Goal: Task Accomplishment & Management: Manage account settings

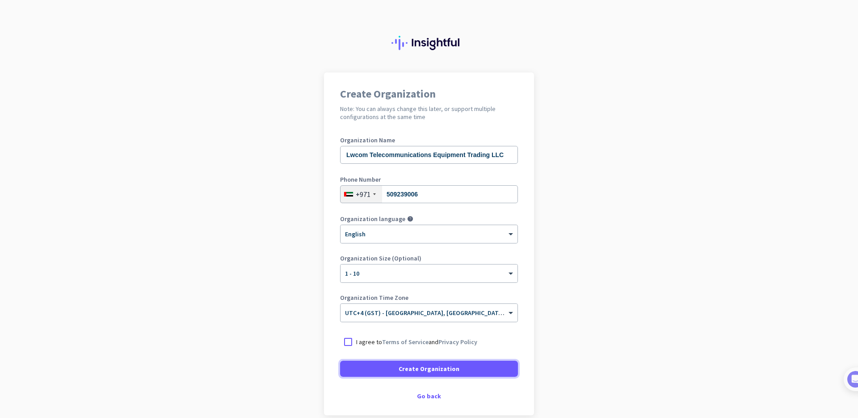
drag, startPoint x: 471, startPoint y: 370, endPoint x: 549, endPoint y: 325, distance: 89.7
click at [548, 325] on app-onboarding-organization "Create Organization Note: You can always change this later, or support multiple…" at bounding box center [429, 265] width 858 height 387
click at [349, 347] on div at bounding box center [348, 342] width 16 height 16
click at [350, 344] on div at bounding box center [348, 342] width 16 height 16
click at [350, 343] on div at bounding box center [348, 342] width 16 height 16
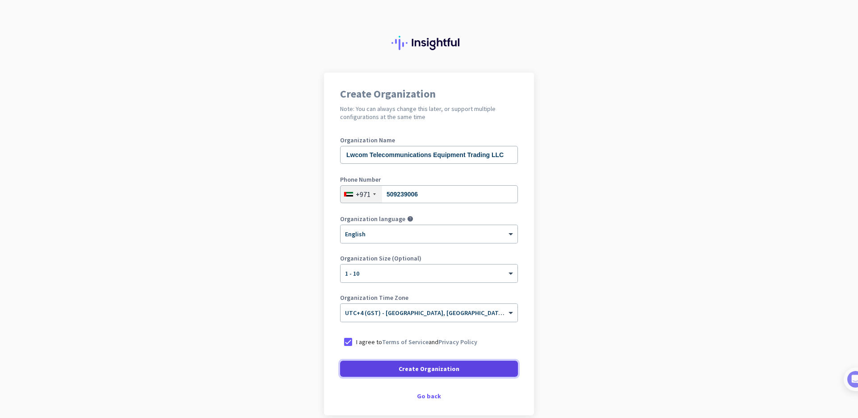
click at [370, 364] on span at bounding box center [429, 368] width 178 height 21
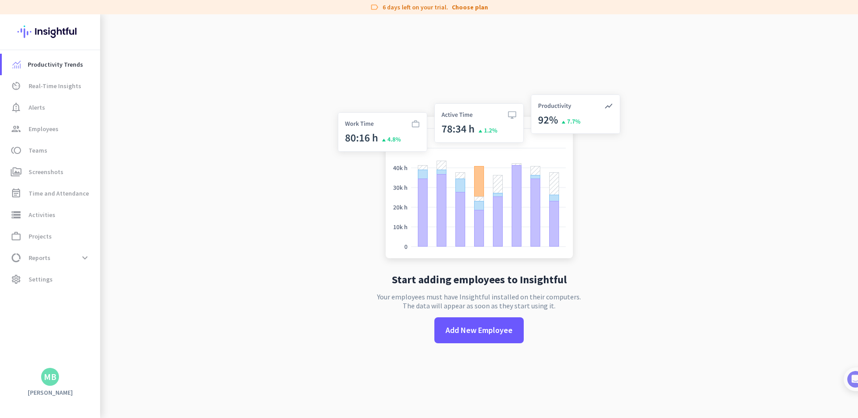
click at [629, 182] on app-no-employees "Start adding employees to Insightful Your employees must have Insightful instal…" at bounding box center [479, 223] width 758 height 418
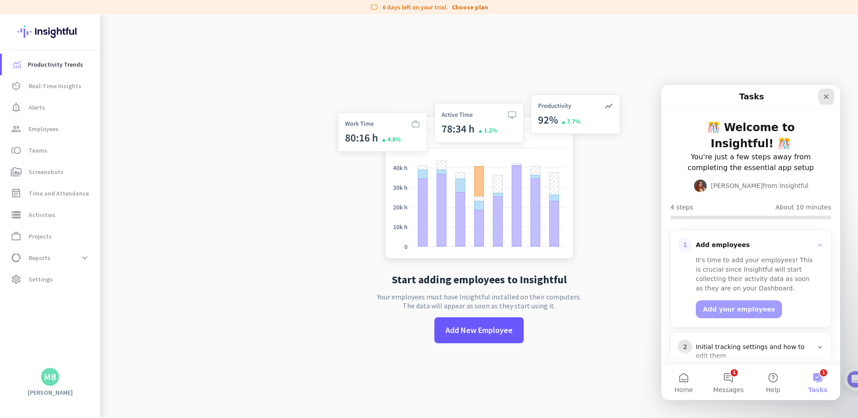
click at [825, 99] on icon "Close" at bounding box center [826, 96] width 7 height 7
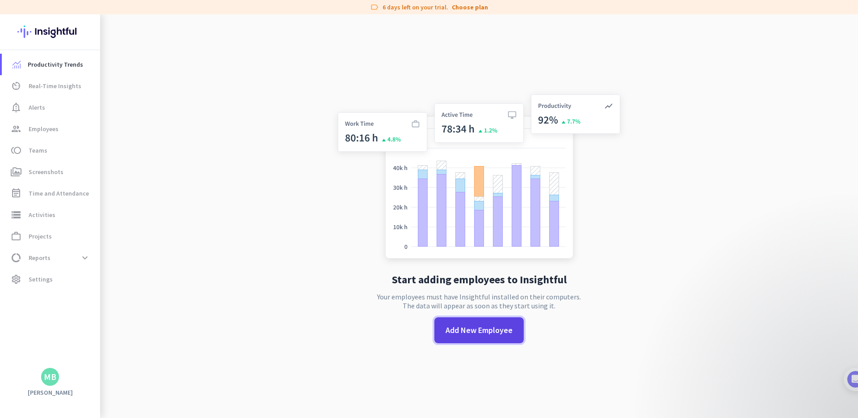
click at [469, 329] on span "Add New Employee" at bounding box center [479, 330] width 67 height 12
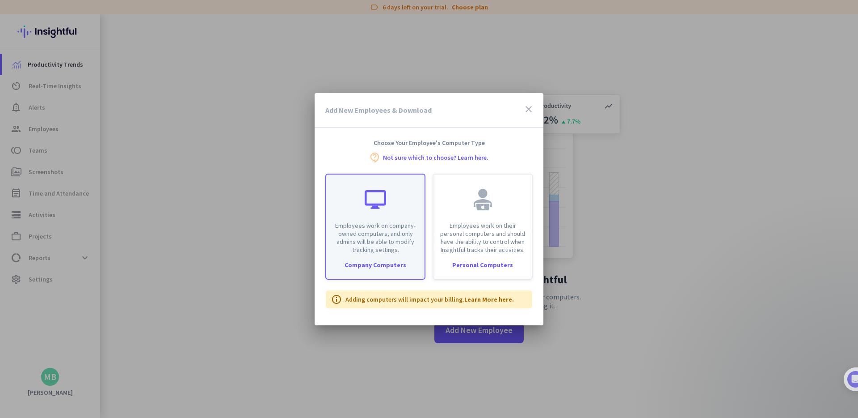
click at [392, 248] on p "Employees work on company-owned computers, and only admins will be able to modi…" at bounding box center [376, 237] width 88 height 32
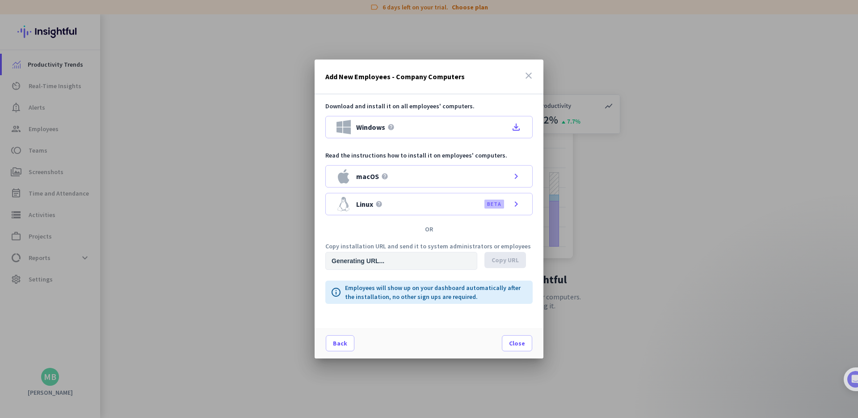
type input "[URL][DOMAIN_NAME]"
click at [532, 75] on icon "close" at bounding box center [529, 75] width 11 height 11
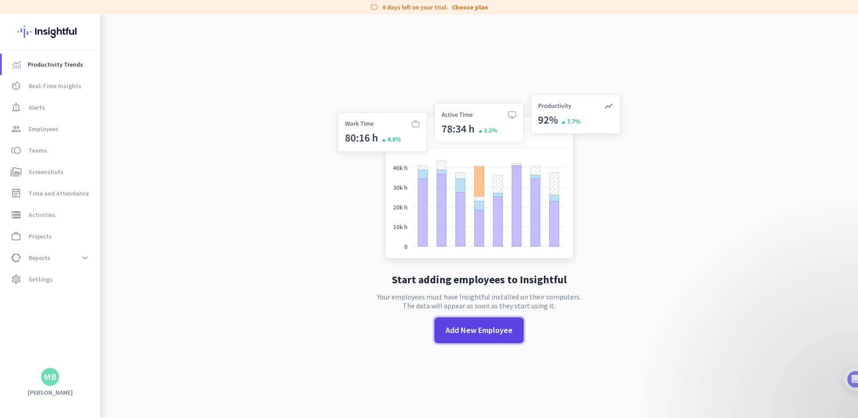
click at [498, 322] on span at bounding box center [479, 329] width 89 height 21
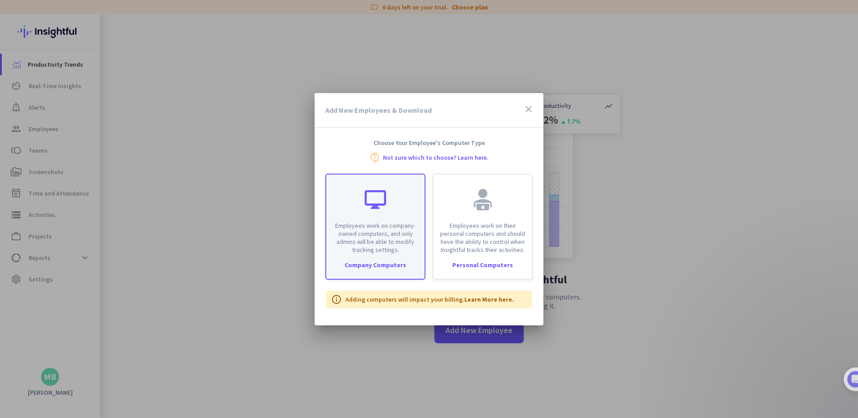
click at [410, 228] on p "Employees work on company-owned computers, and only admins will be able to modi…" at bounding box center [376, 237] width 88 height 32
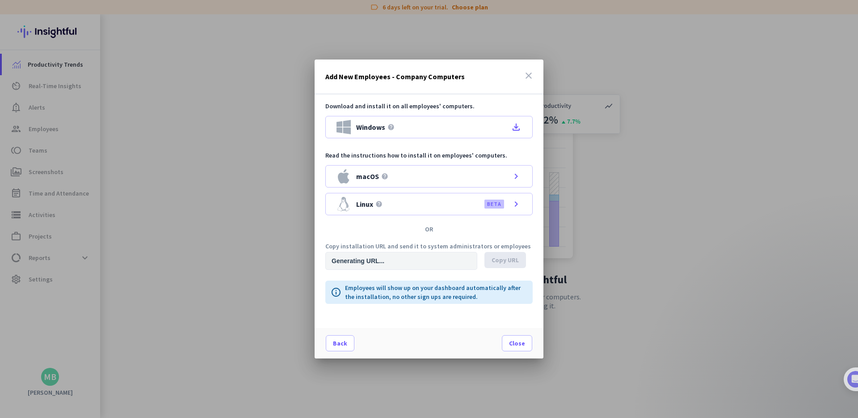
type input "[URL][DOMAIN_NAME]"
click at [410, 132] on div "Windows help file_download" at bounding box center [428, 127] width 207 height 22
click at [531, 72] on icon "close" at bounding box center [529, 75] width 11 height 11
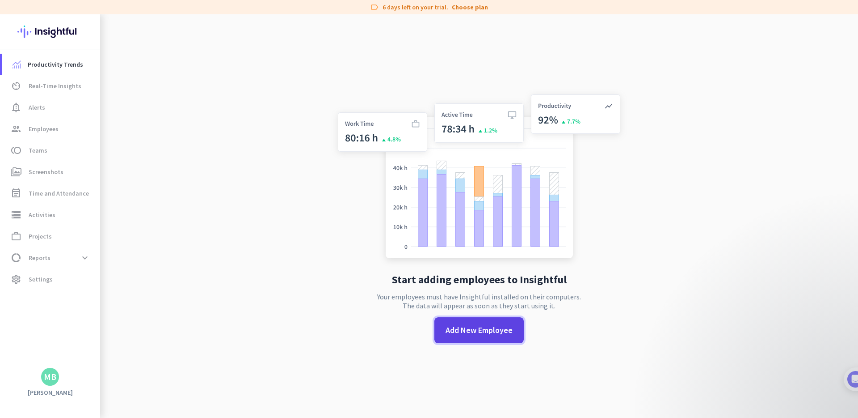
click at [469, 338] on span at bounding box center [479, 329] width 89 height 21
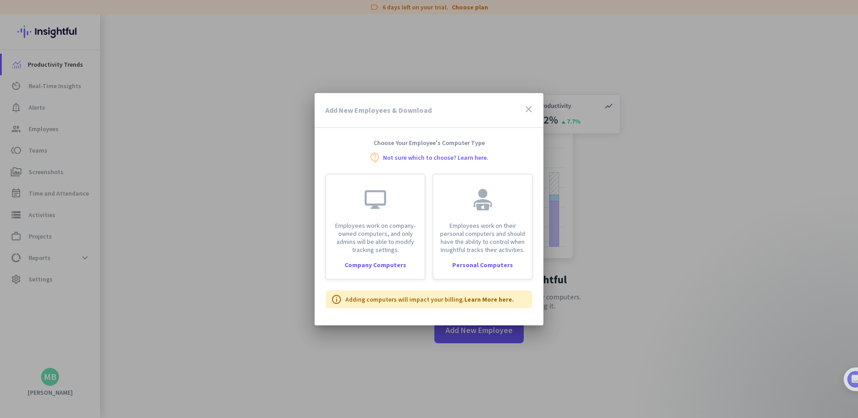
click at [220, 139] on div at bounding box center [429, 209] width 858 height 418
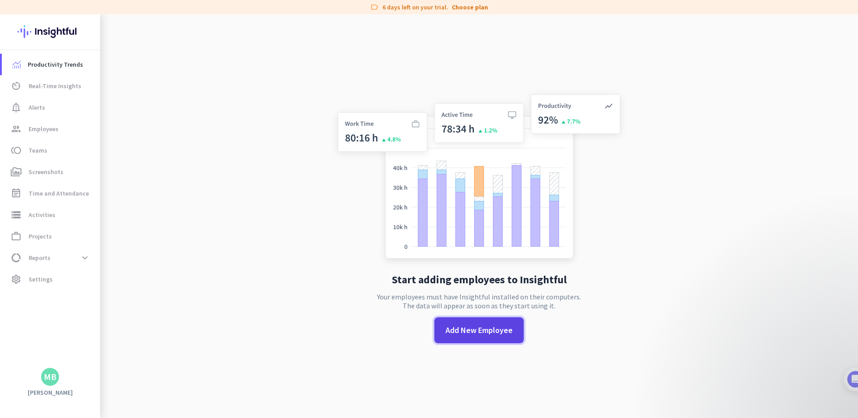
click at [477, 335] on span "Add New Employee" at bounding box center [479, 330] width 67 height 12
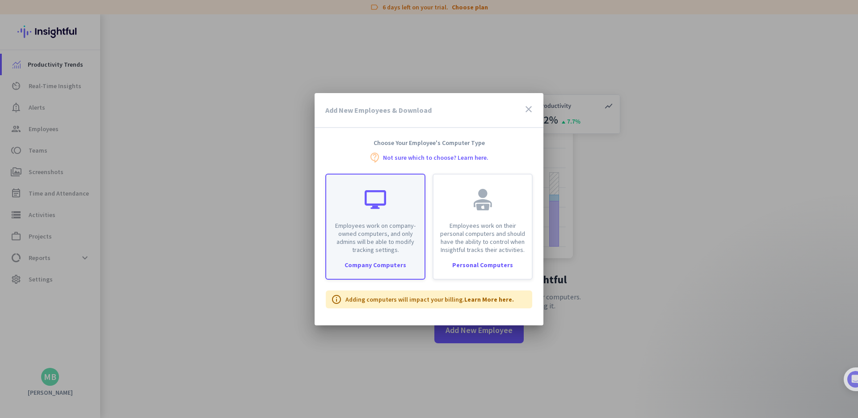
click at [376, 228] on p "Employees work on company-owned computers, and only admins will be able to modi…" at bounding box center [376, 237] width 88 height 32
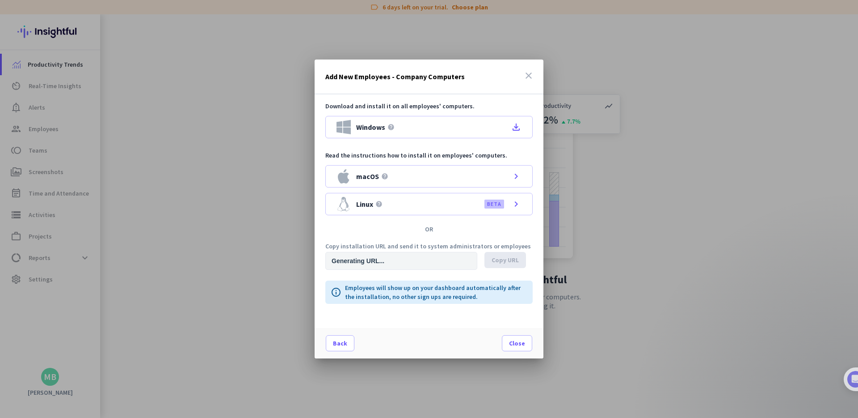
type input "[URL][DOMAIN_NAME]"
click at [421, 182] on div "macOS help chevron_right" at bounding box center [428, 176] width 207 height 22
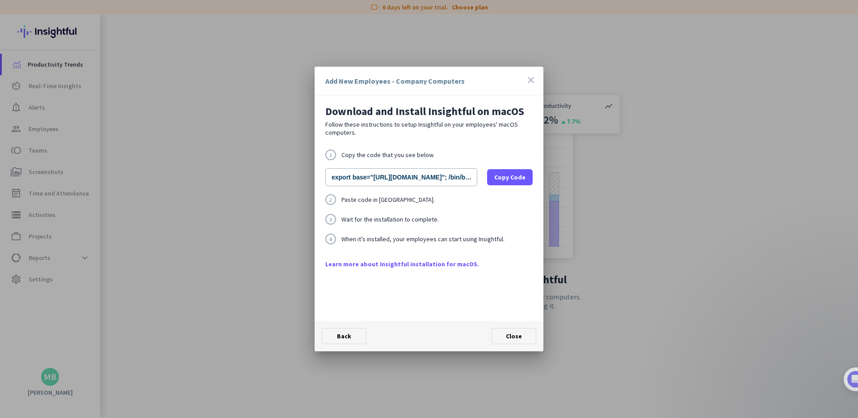
click at [535, 80] on icon "close" at bounding box center [531, 80] width 11 height 11
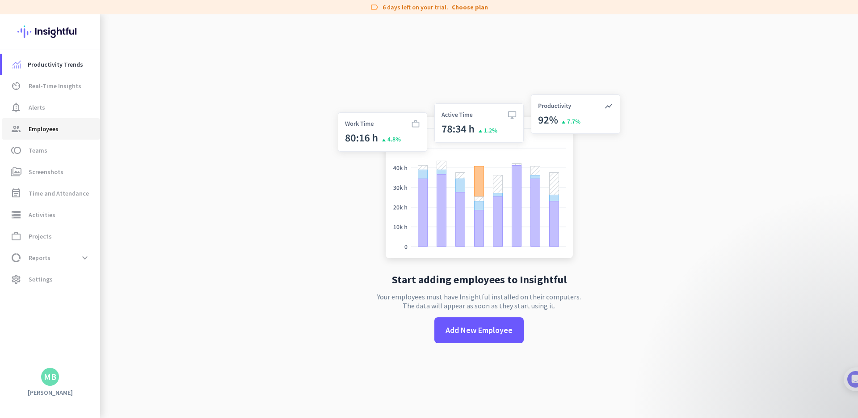
click at [50, 121] on link "group Employees" at bounding box center [51, 128] width 98 height 21
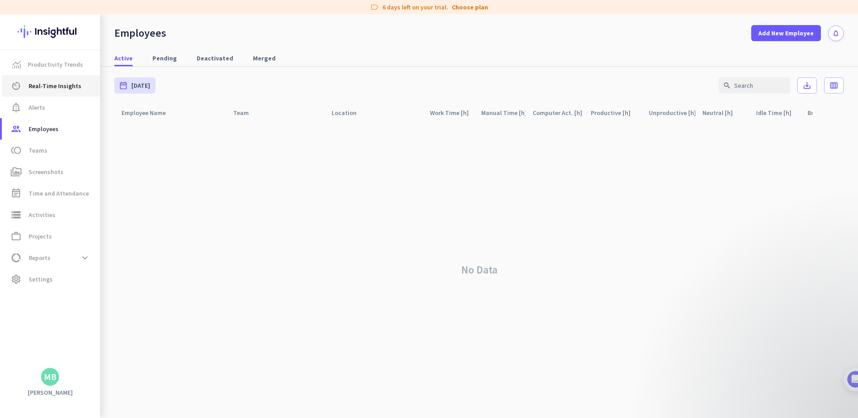
click at [63, 80] on link "av_timer Real-Time Insights" at bounding box center [51, 85] width 98 height 21
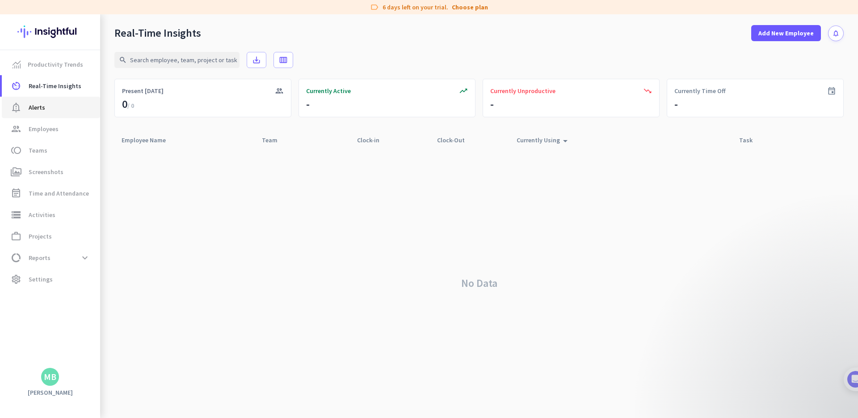
click at [57, 110] on span "notification_important Alerts" at bounding box center [51, 107] width 84 height 11
click at [54, 126] on span "Employees" at bounding box center [44, 128] width 30 height 11
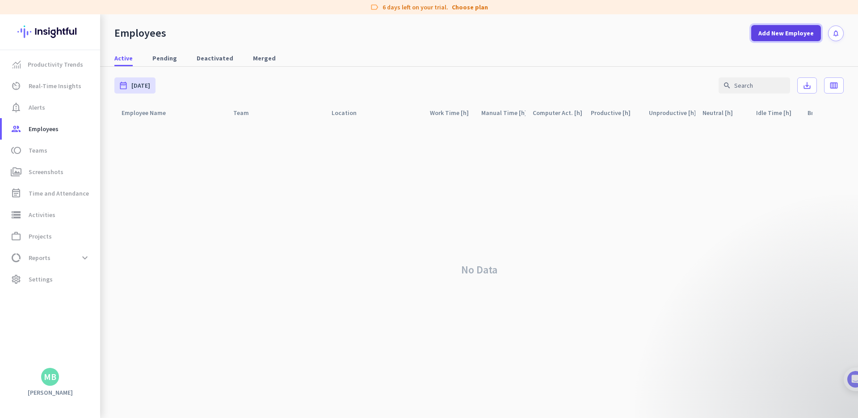
click at [763, 39] on span at bounding box center [787, 32] width 70 height 21
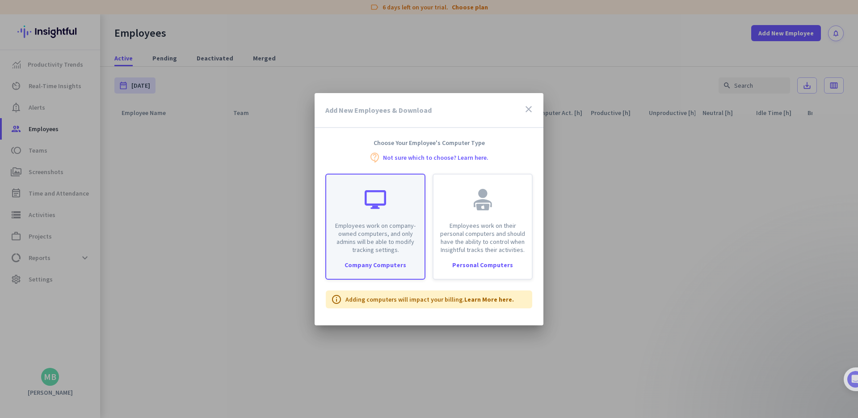
click at [360, 220] on div "Employees work on company-owned computers, and only admins will be able to modi…" at bounding box center [375, 213] width 98 height 79
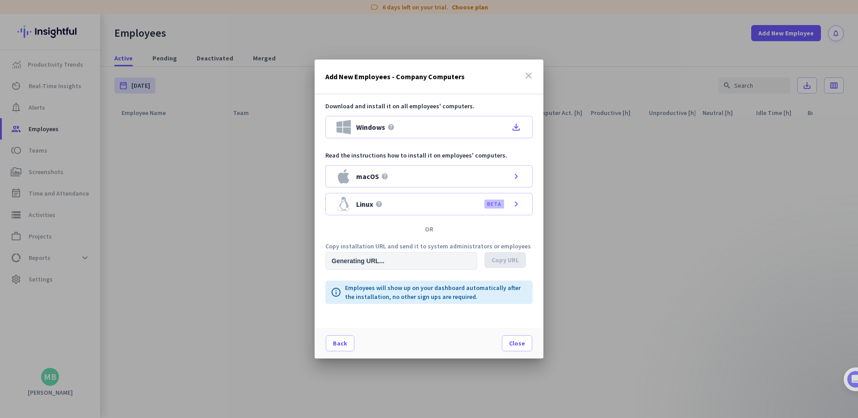
type input "[URL][DOMAIN_NAME]"
click at [528, 75] on icon "close" at bounding box center [529, 75] width 11 height 11
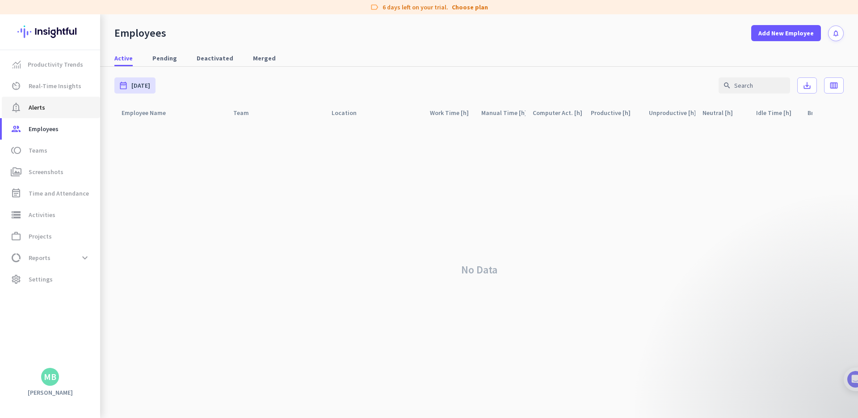
click at [64, 109] on span "notification_important Alerts" at bounding box center [51, 107] width 84 height 11
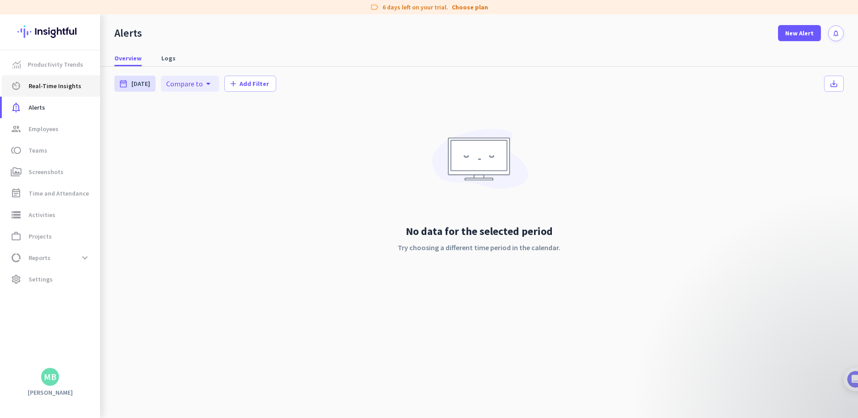
click at [69, 87] on span "Real-Time Insights" at bounding box center [55, 85] width 53 height 11
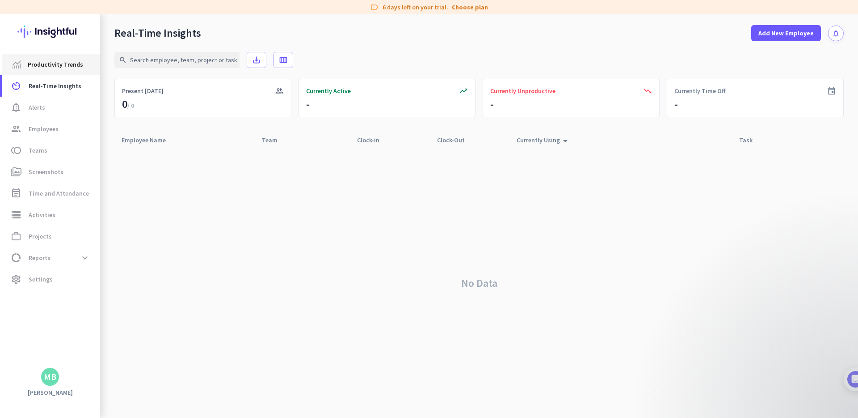
click at [73, 71] on link "Productivity Trends" at bounding box center [51, 64] width 98 height 21
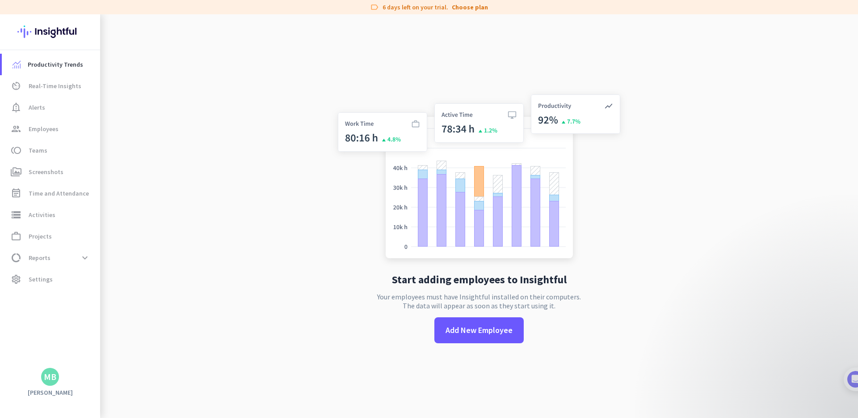
click at [50, 379] on div "MB" at bounding box center [50, 376] width 13 height 9
click at [51, 271] on div at bounding box center [429, 209] width 858 height 418
click at [51, 278] on span "Settings" at bounding box center [41, 279] width 24 height 11
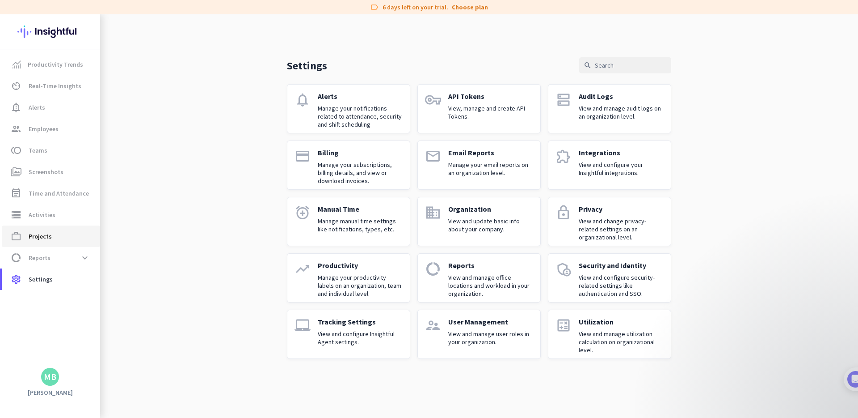
click at [63, 233] on span "work_outline Projects" at bounding box center [51, 236] width 84 height 11
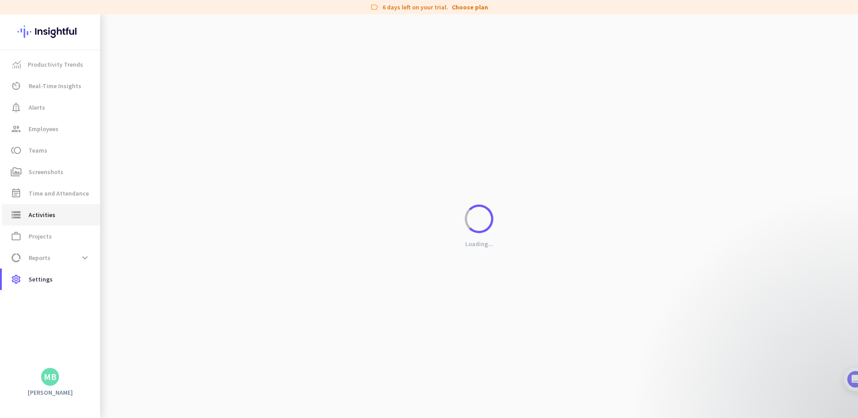
click at [63, 217] on span "storage Activities" at bounding box center [51, 214] width 84 height 11
click at [63, 186] on link "event_note Time and Attendance" at bounding box center [51, 192] width 98 height 21
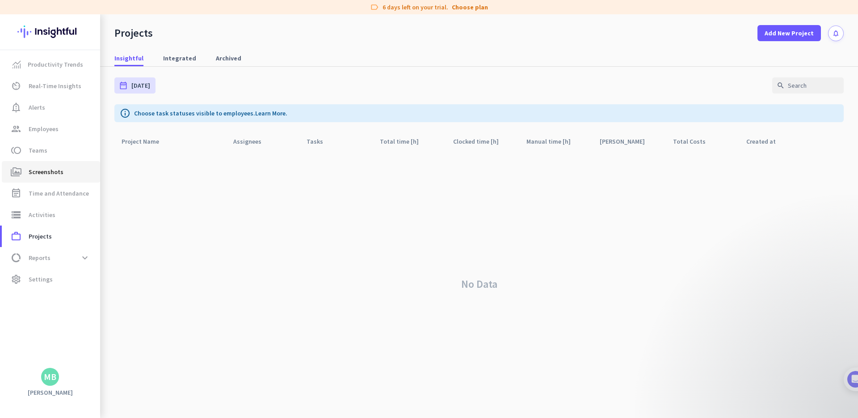
click at [64, 178] on link "perm_media Screenshots" at bounding box center [51, 171] width 98 height 21
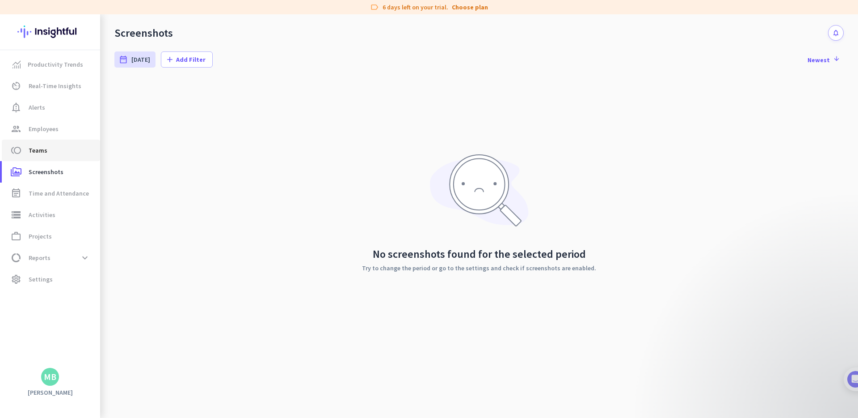
click at [64, 156] on link "toll Teams" at bounding box center [51, 149] width 98 height 21
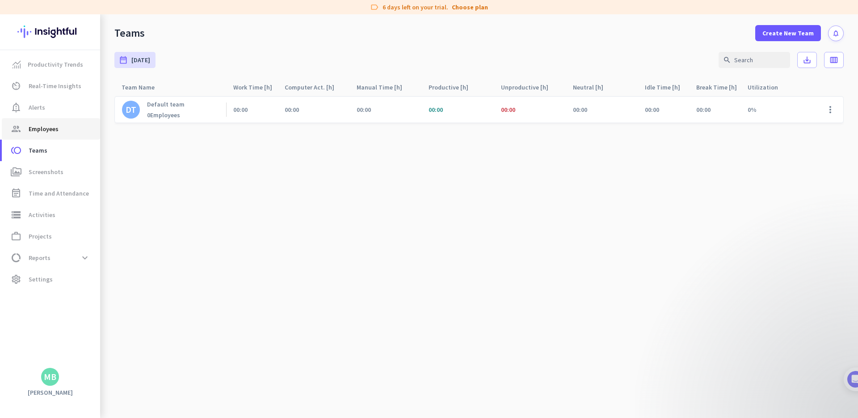
click at [55, 131] on span "Employees" at bounding box center [44, 128] width 30 height 11
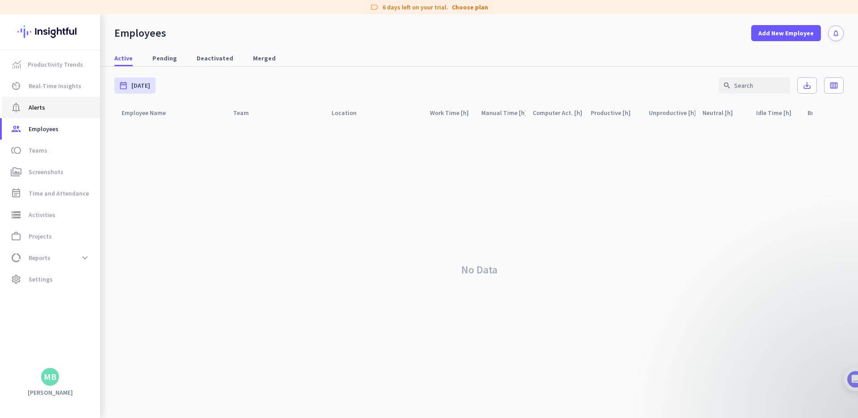
click at [52, 110] on span "notification_important Alerts" at bounding box center [51, 107] width 84 height 11
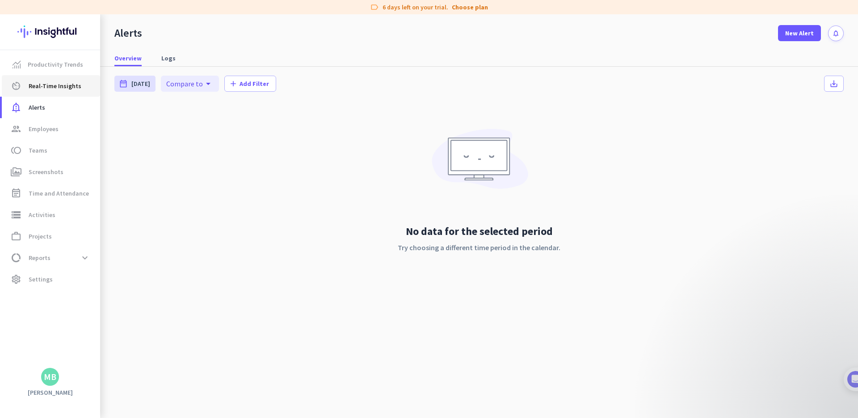
click at [59, 92] on link "av_timer Real-Time Insights" at bounding box center [51, 85] width 98 height 21
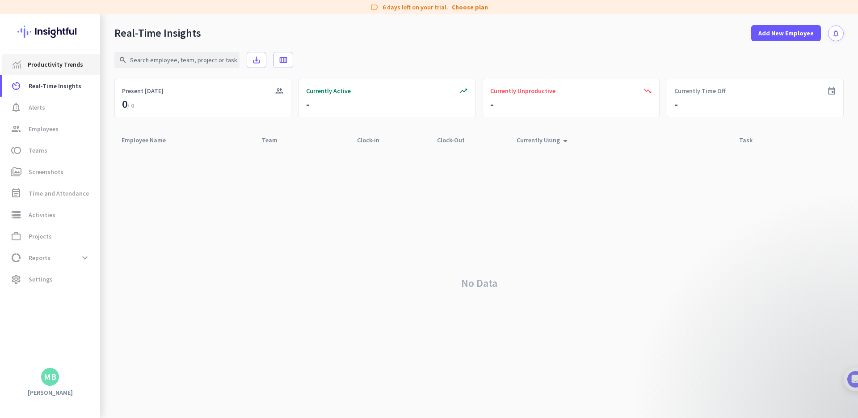
click at [65, 64] on span "Productivity Trends" at bounding box center [55, 64] width 55 height 11
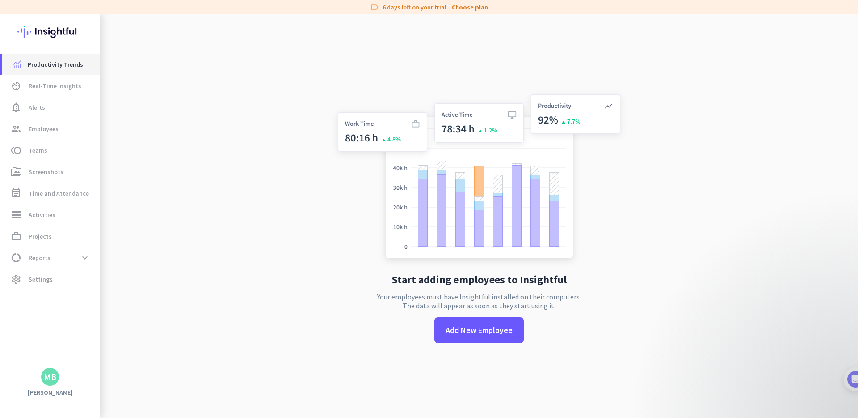
scroll to position [14, 0]
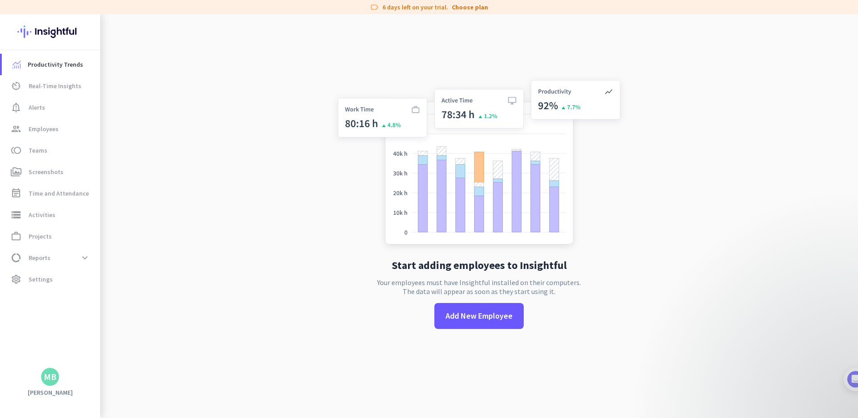
click at [51, 378] on div "MB" at bounding box center [50, 376] width 13 height 9
click at [101, 314] on span "Personal Settings" at bounding box center [98, 311] width 54 height 8
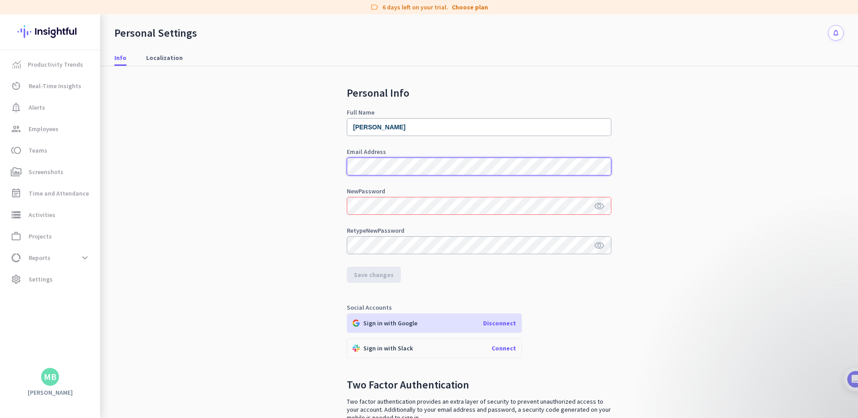
click at [339, 154] on div "Personal Info Full Name [PERSON_NAME] Email Address New Password visibility Ret…" at bounding box center [479, 267] width 730 height 403
click at [598, 205] on icon "visibility" at bounding box center [599, 206] width 11 height 11
click at [381, 276] on span "Save changes" at bounding box center [374, 274] width 40 height 9
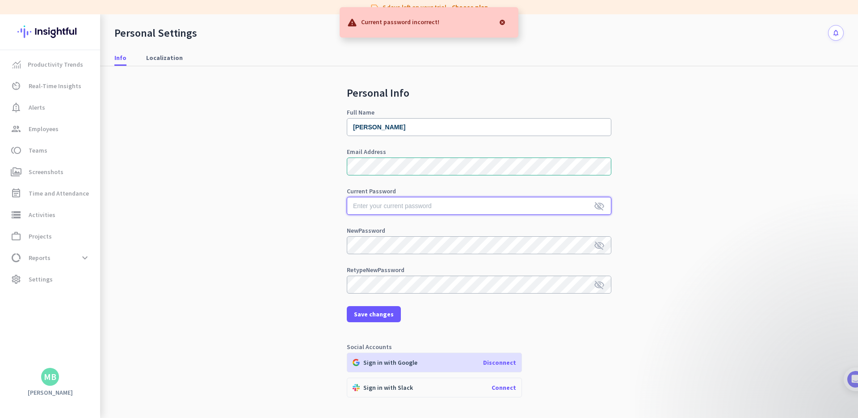
click at [415, 207] on input "text" at bounding box center [479, 206] width 265 height 18
click at [601, 202] on icon "visibility_off" at bounding box center [599, 206] width 11 height 11
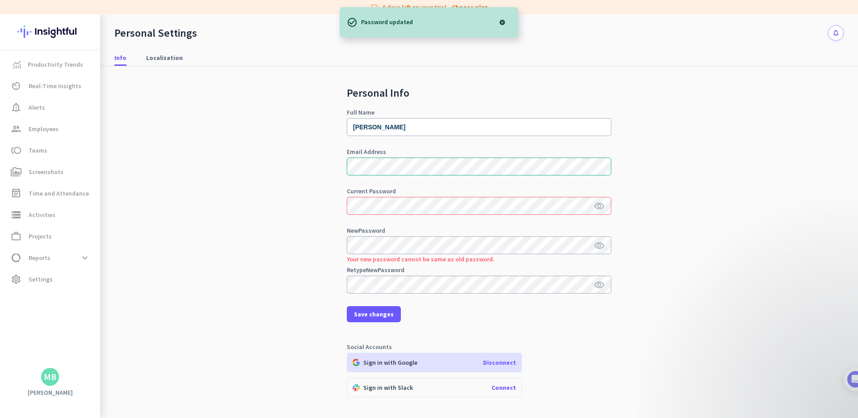
click at [499, 24] on div at bounding box center [503, 22] width 18 height 18
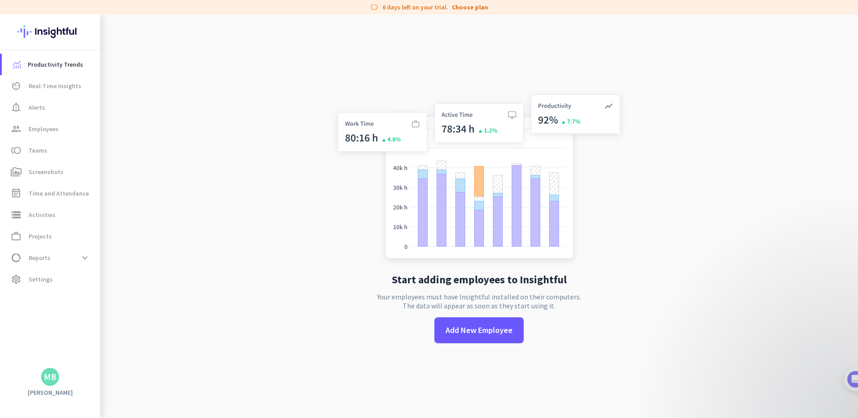
click at [56, 396] on h3 "[PERSON_NAME]" at bounding box center [50, 392] width 100 height 8
click at [55, 386] on div "Productivity Trends av_timer Real-Time Insights notification_important Alerts g…" at bounding box center [50, 215] width 100 height 403
click at [54, 383] on div "MB" at bounding box center [50, 377] width 18 height 18
click at [104, 317] on span "Personal Settings" at bounding box center [97, 311] width 68 height 16
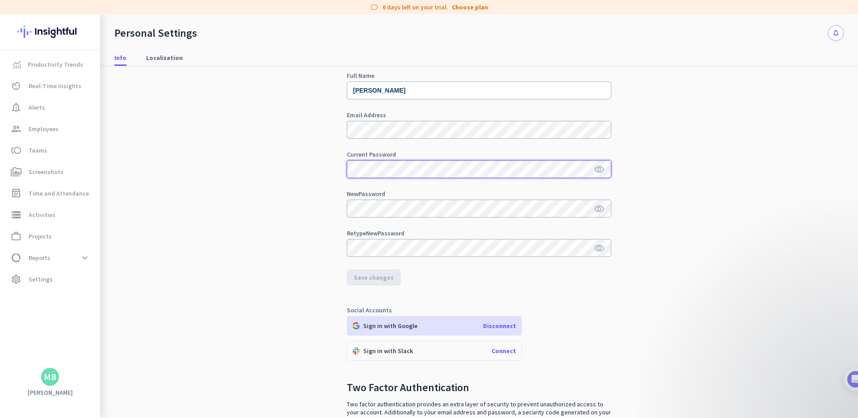
scroll to position [11, 0]
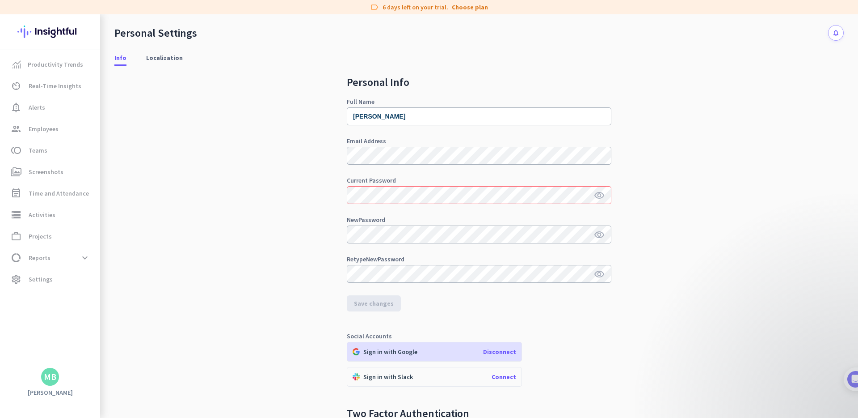
click at [599, 199] on icon "visibility" at bounding box center [599, 195] width 11 height 11
click at [599, 199] on icon "visibility_off" at bounding box center [599, 195] width 11 height 11
click at [603, 196] on icon "visibility" at bounding box center [599, 195] width 11 height 11
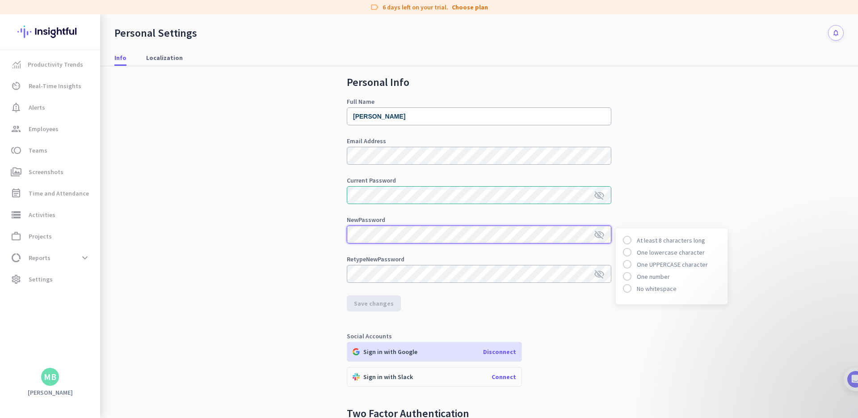
scroll to position [0, 0]
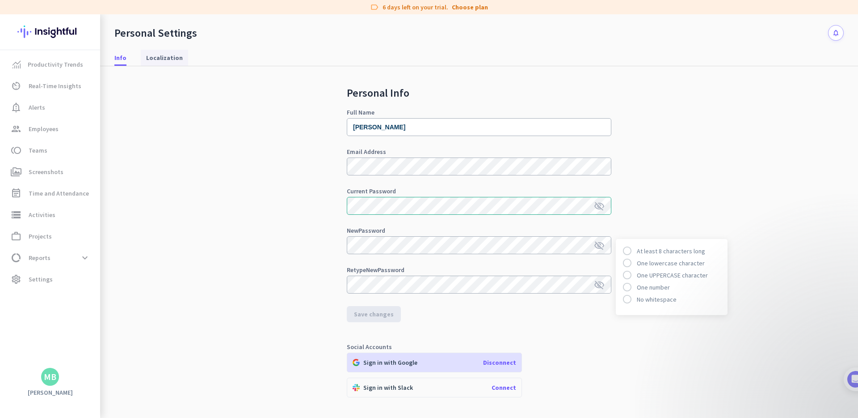
click at [148, 56] on span "Localization" at bounding box center [164, 57] width 37 height 9
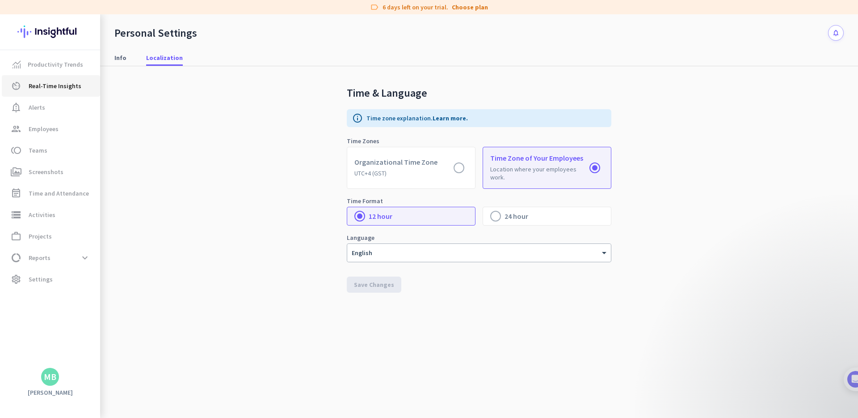
click at [55, 76] on link "av_timer Real-Time Insights" at bounding box center [51, 85] width 98 height 21
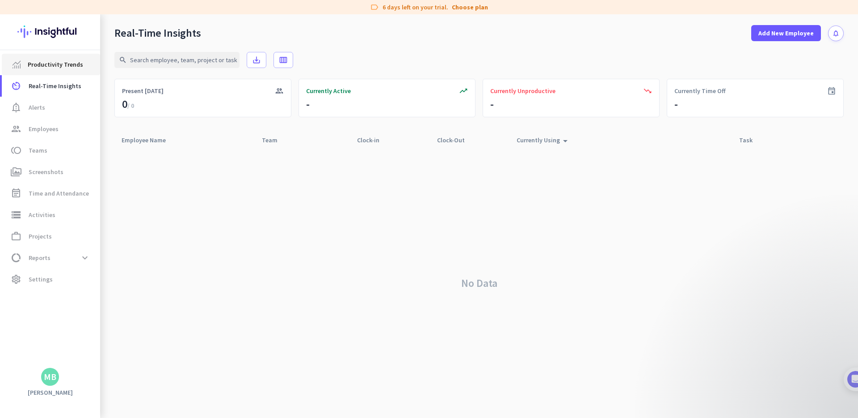
click at [58, 67] on span "Productivity Trends" at bounding box center [55, 64] width 55 height 11
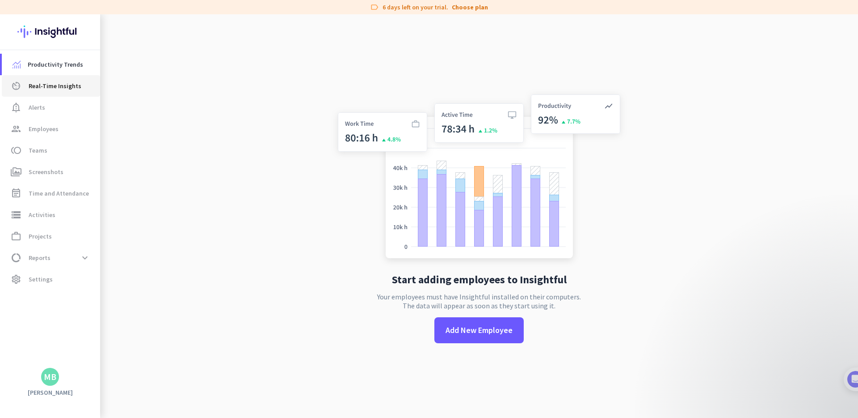
click at [65, 85] on span "Real-Time Insights" at bounding box center [55, 85] width 53 height 11
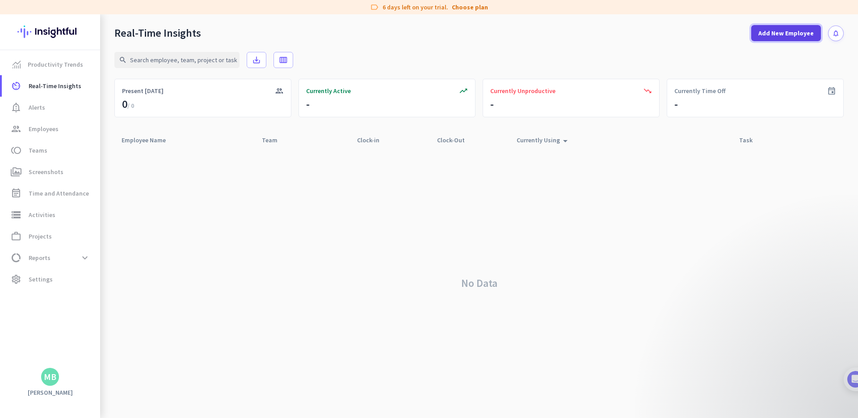
click at [800, 37] on span "Add New Employee" at bounding box center [786, 33] width 55 height 9
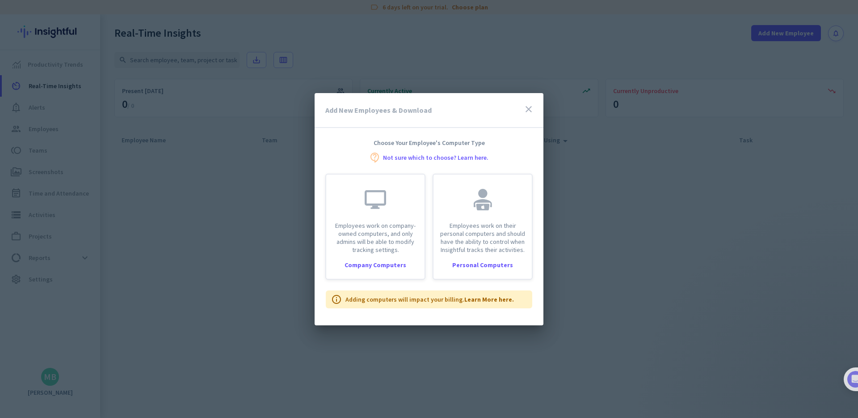
click at [529, 112] on icon "close" at bounding box center [529, 109] width 11 height 11
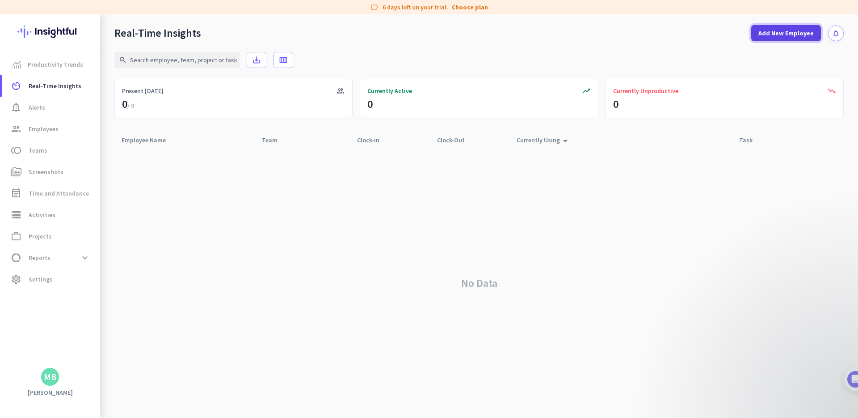
click at [795, 34] on span "Add New Employee" at bounding box center [786, 33] width 55 height 9
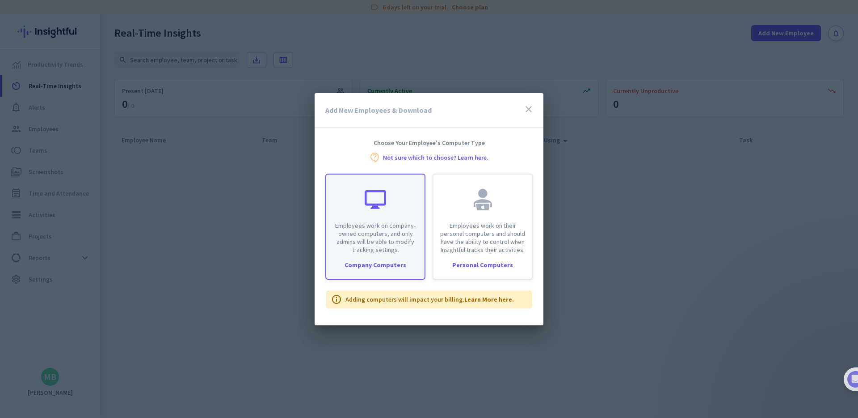
click at [395, 176] on div "Employees work on company-owned computers, and only admins will be able to modi…" at bounding box center [375, 213] width 98 height 79
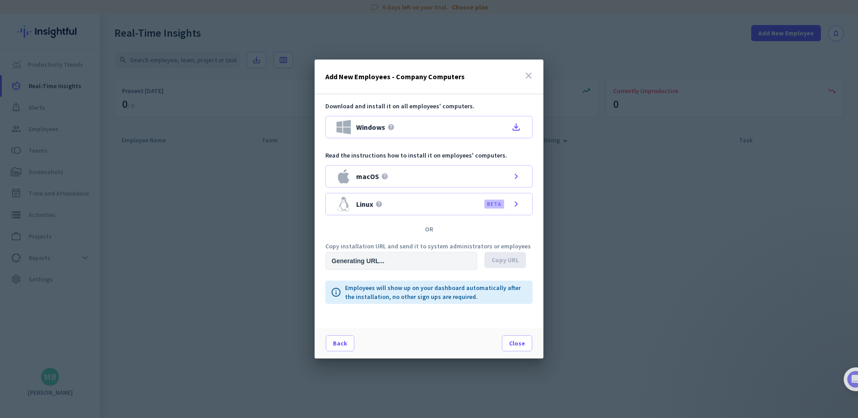
type input "[URL][DOMAIN_NAME]"
click at [531, 74] on icon "close" at bounding box center [529, 75] width 11 height 11
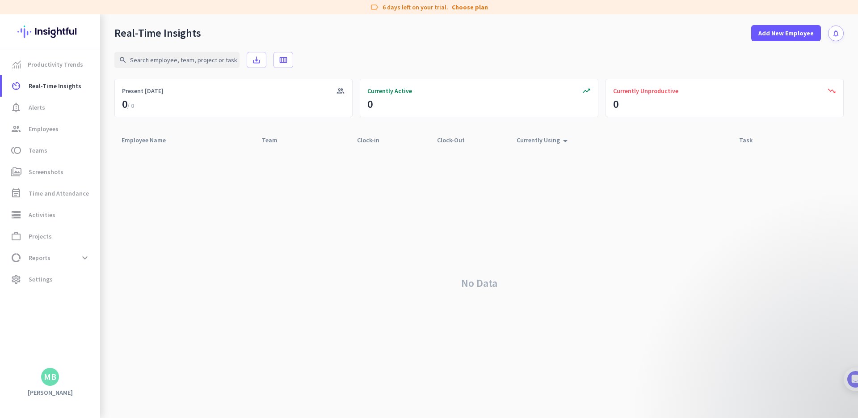
click at [59, 377] on div "MB" at bounding box center [50, 377] width 100 height 18
click at [64, 133] on span "group Employees" at bounding box center [51, 128] width 84 height 11
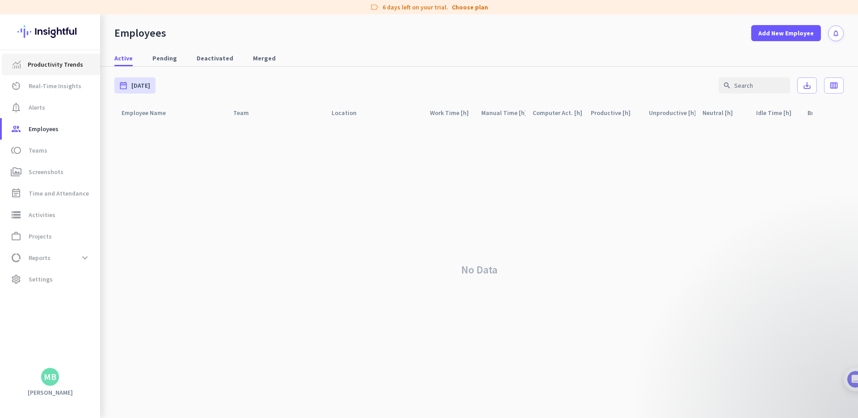
click at [65, 68] on span "Productivity Trends" at bounding box center [55, 64] width 55 height 11
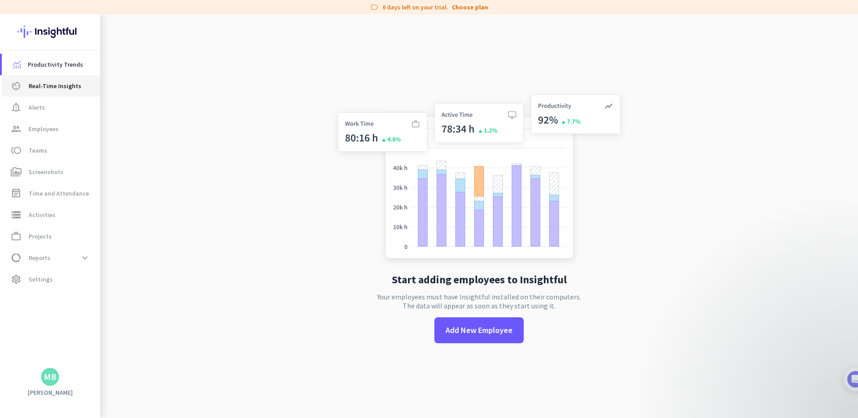
click at [57, 83] on span "Real-Time Insights" at bounding box center [55, 85] width 53 height 11
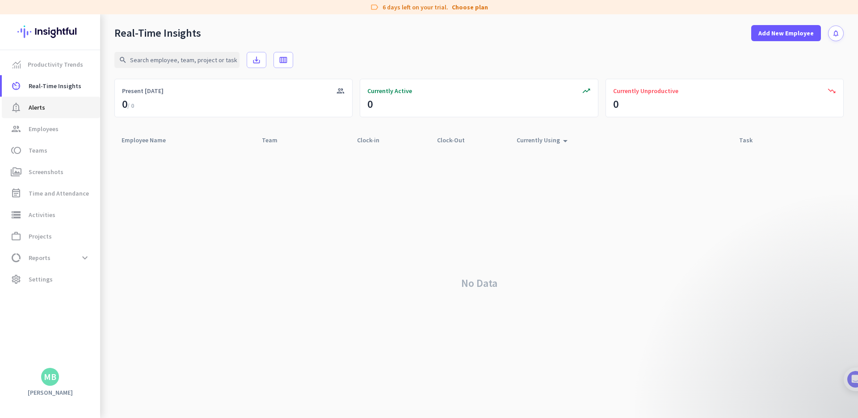
click at [54, 102] on span "notification_important Alerts" at bounding box center [51, 107] width 84 height 11
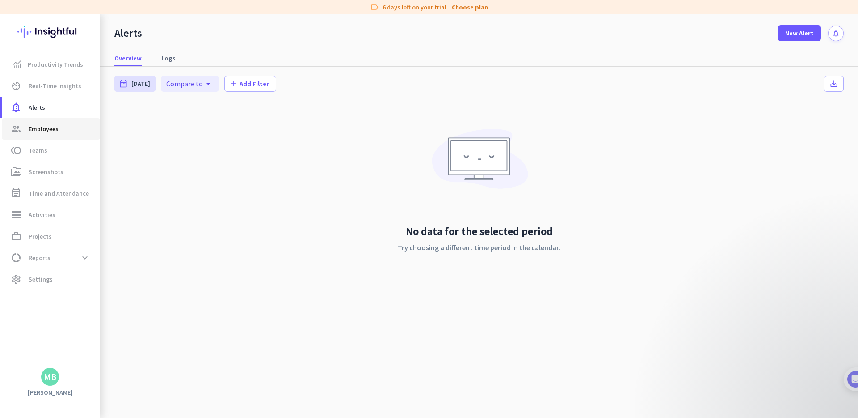
click at [59, 131] on span "group Employees" at bounding box center [51, 128] width 84 height 11
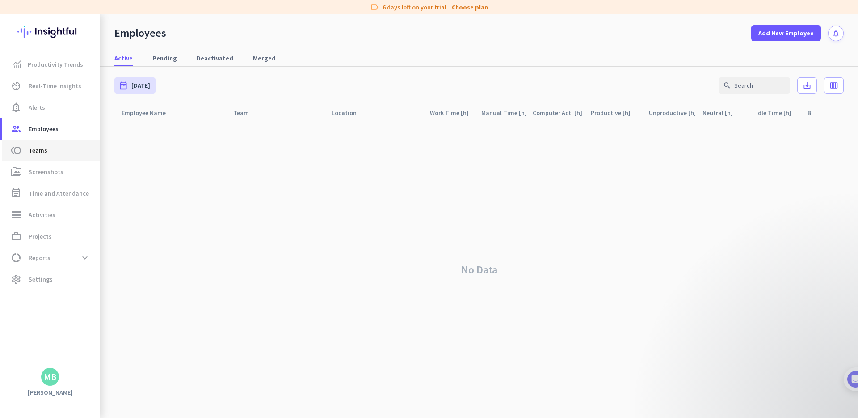
click at [60, 145] on span "toll Teams" at bounding box center [51, 150] width 84 height 11
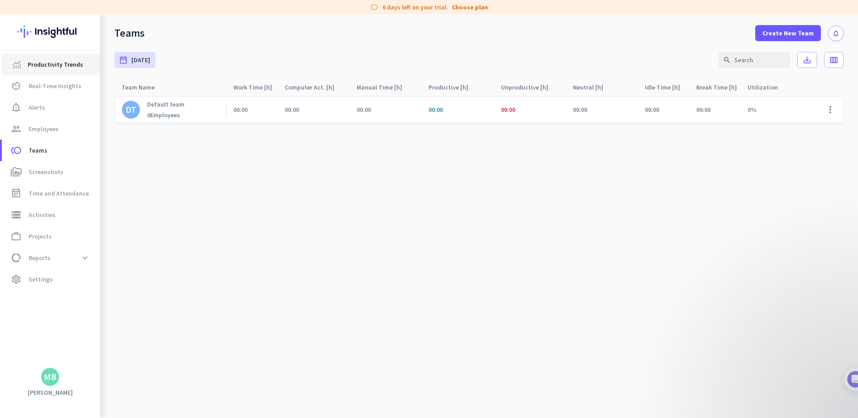
click at [64, 57] on link "Productivity Trends" at bounding box center [51, 64] width 98 height 21
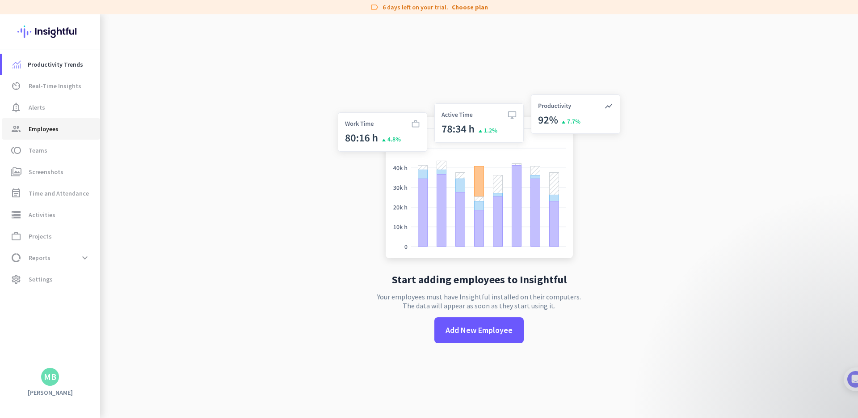
click at [52, 130] on span "Employees" at bounding box center [44, 128] width 30 height 11
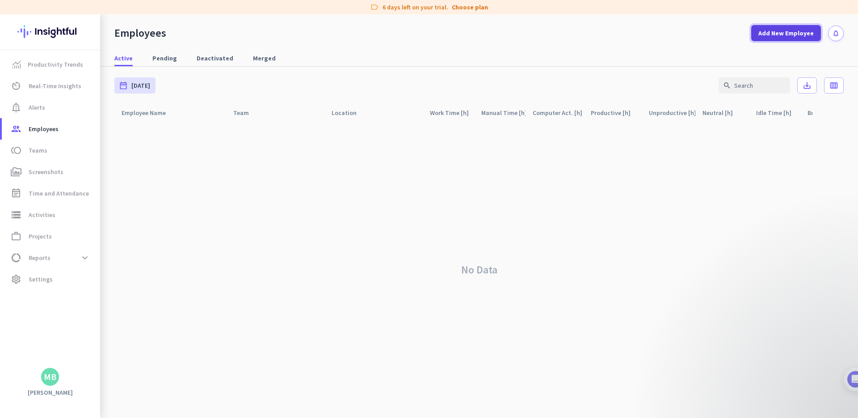
click at [767, 30] on span "Add New Employee" at bounding box center [786, 33] width 55 height 9
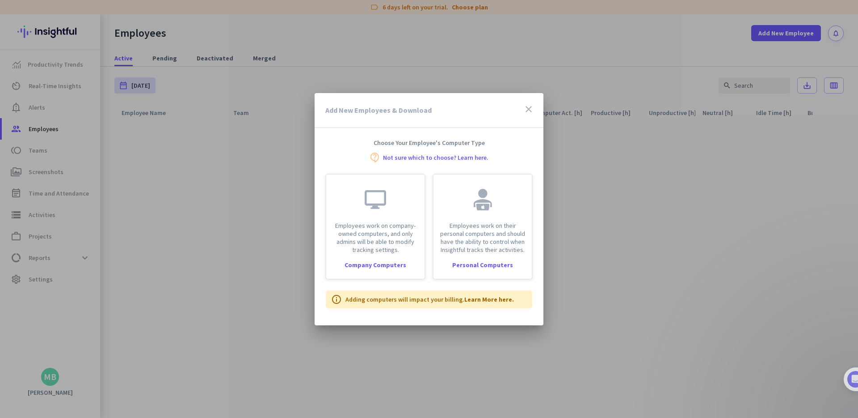
click at [470, 157] on link "Not sure which to choose? Learn here." at bounding box center [436, 157] width 106 height 6
click at [548, 29] on div at bounding box center [429, 209] width 858 height 418
